Goal: Find specific page/section: Find specific page/section

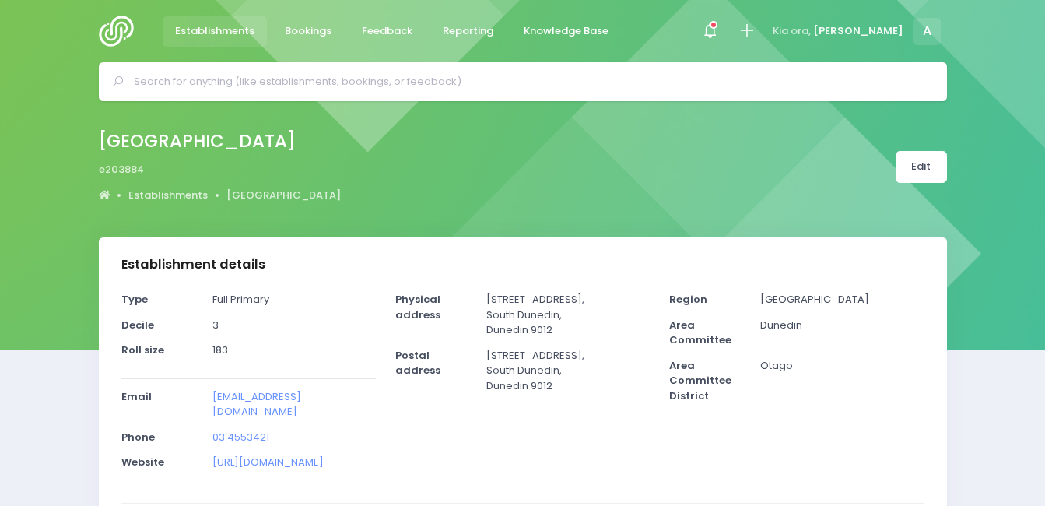
select select "5"
click at [115, 35] on img at bounding box center [121, 31] width 44 height 31
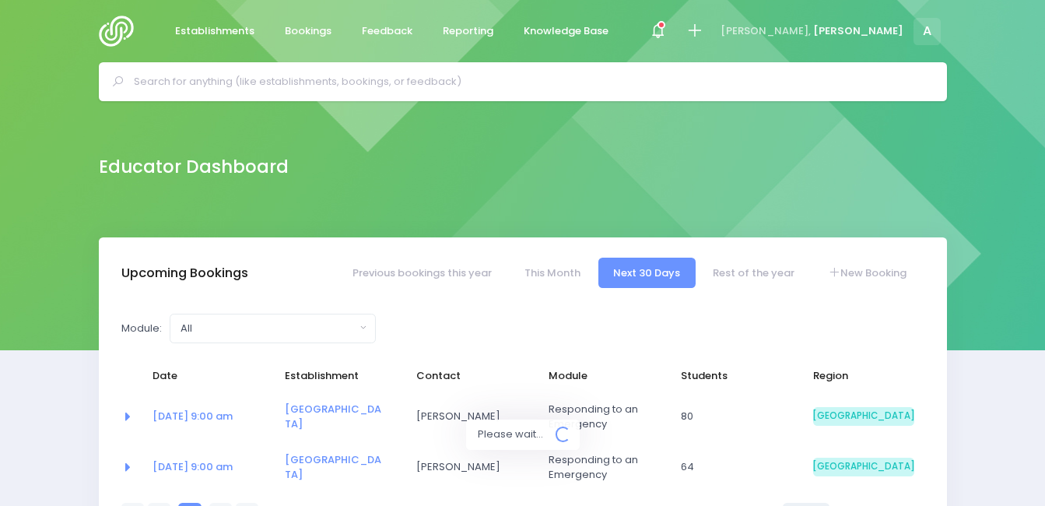
select select "5"
click at [789, 278] on link "Rest of the year" at bounding box center [754, 272] width 112 height 30
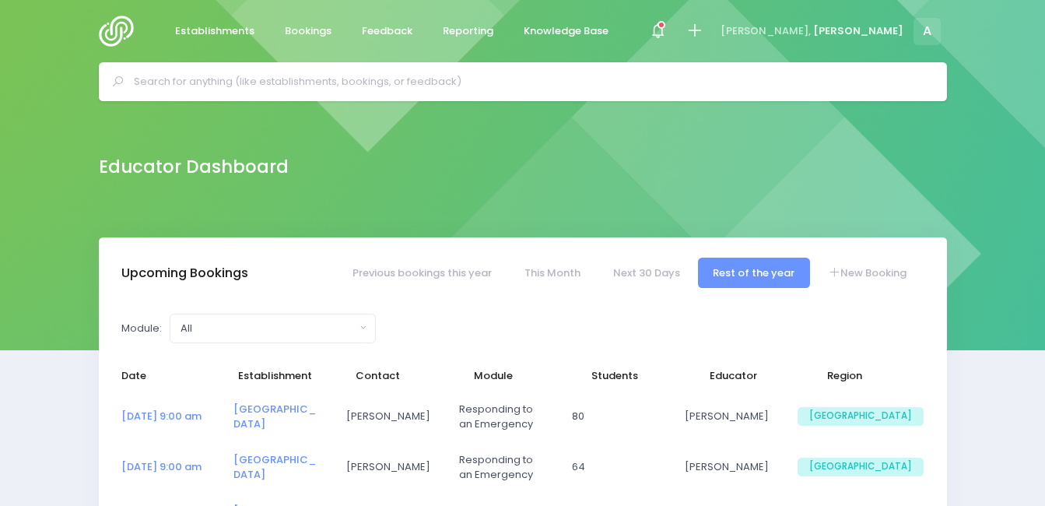
select select "5"
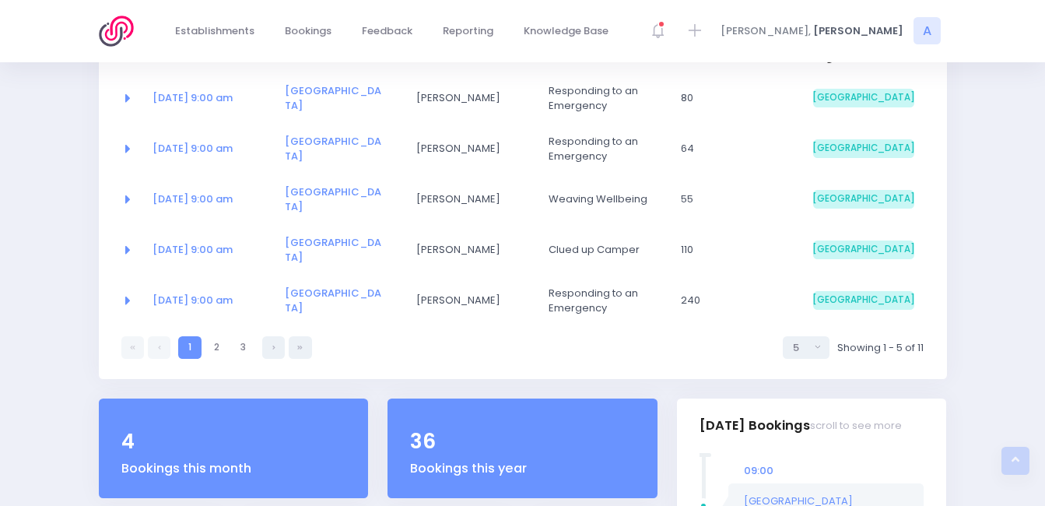
scroll to position [320, 0]
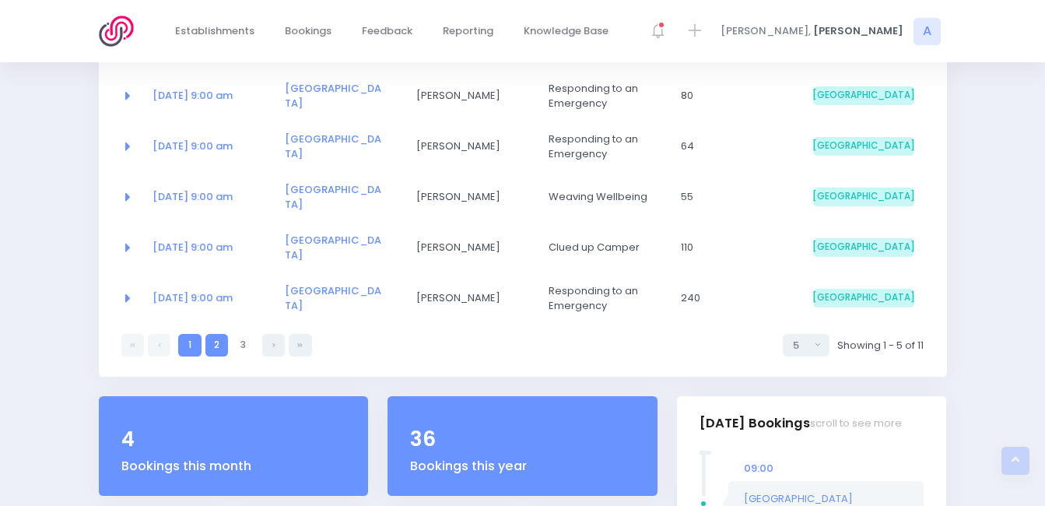
click at [213, 352] on link "2" at bounding box center [216, 345] width 23 height 23
select select "5"
click at [249, 334] on link "3" at bounding box center [243, 345] width 23 height 23
select select "5"
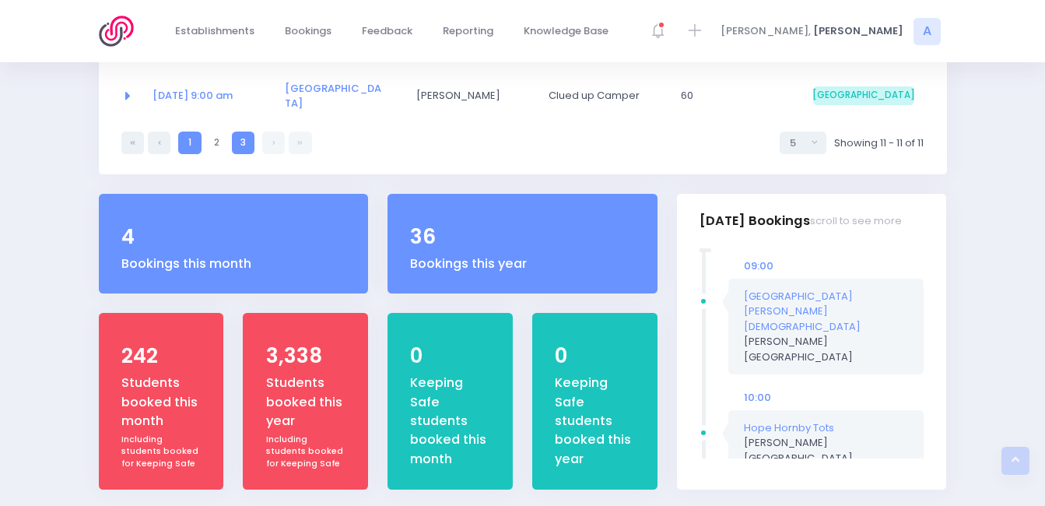
click at [189, 135] on link "1" at bounding box center [189, 142] width 23 height 23
select select "5"
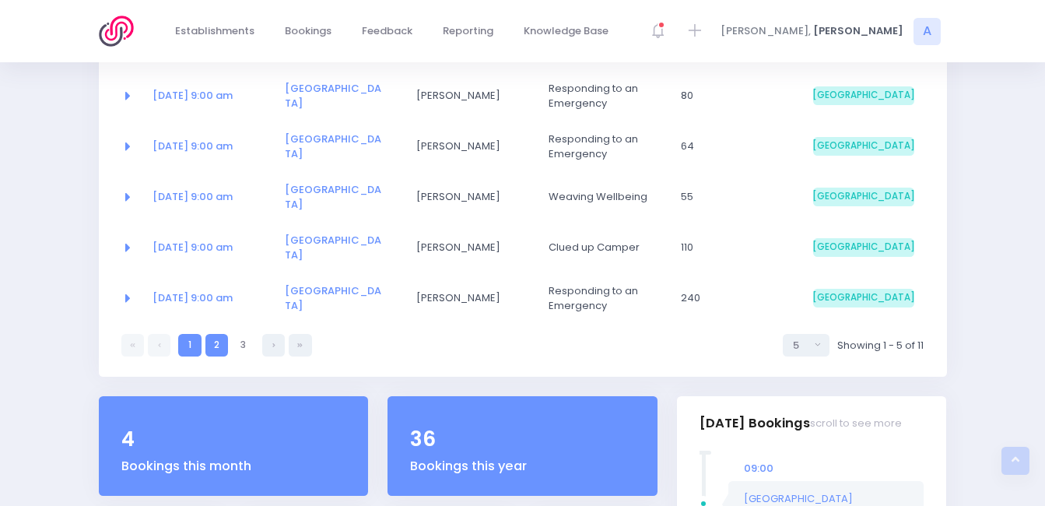
click at [219, 351] on link "2" at bounding box center [216, 345] width 23 height 23
select select "5"
click at [241, 334] on link "3" at bounding box center [243, 345] width 23 height 23
select select "5"
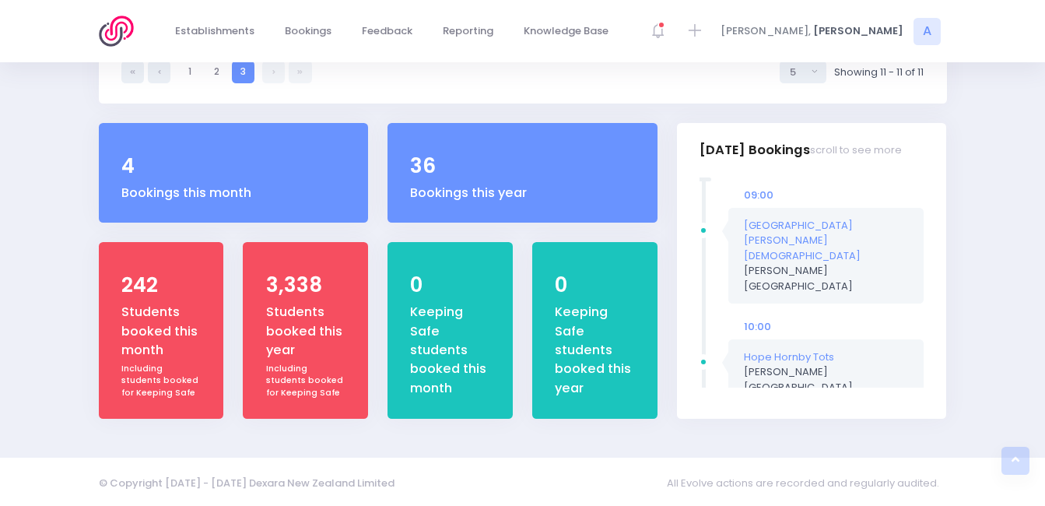
scroll to position [394, 0]
